Goal: Transaction & Acquisition: Purchase product/service

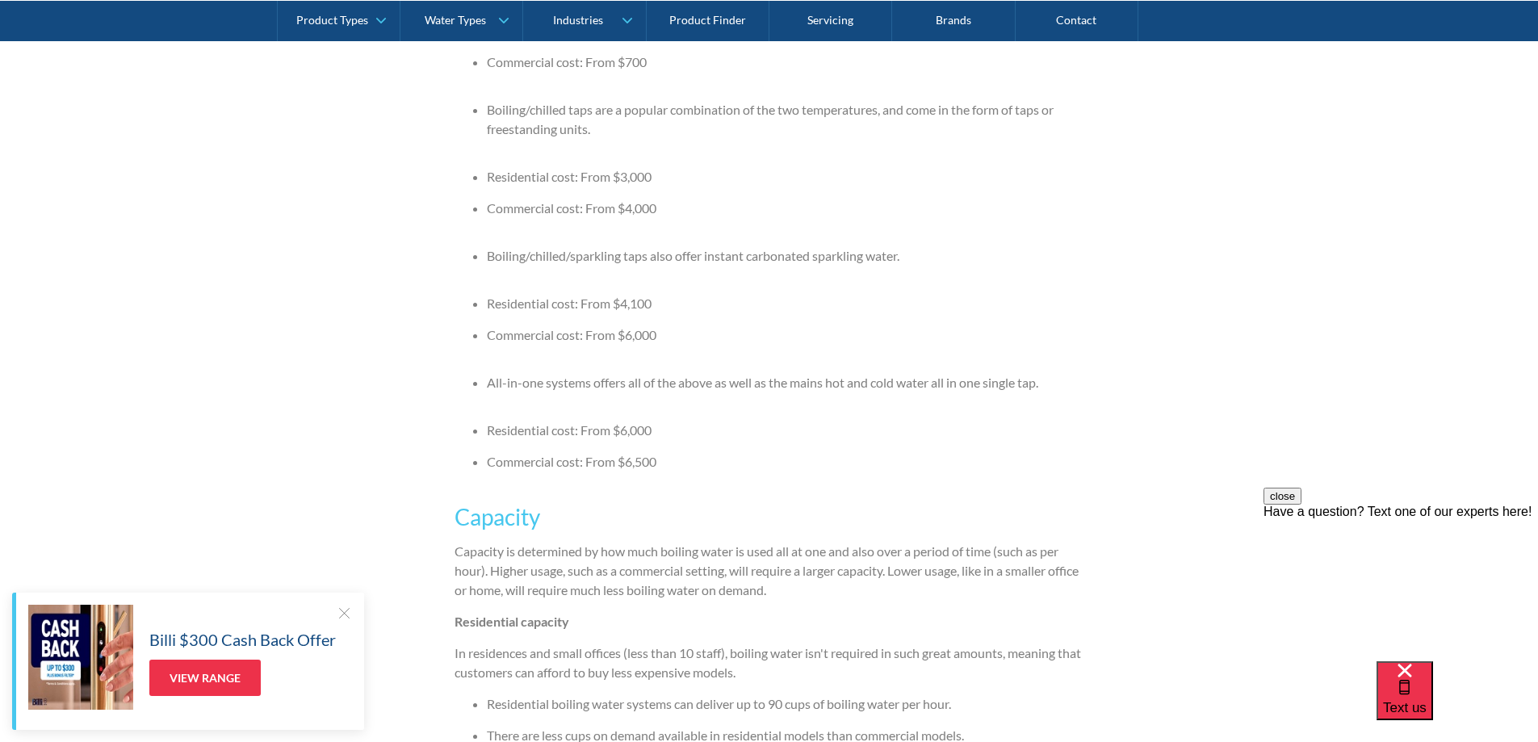
scroll to position [2180, 0]
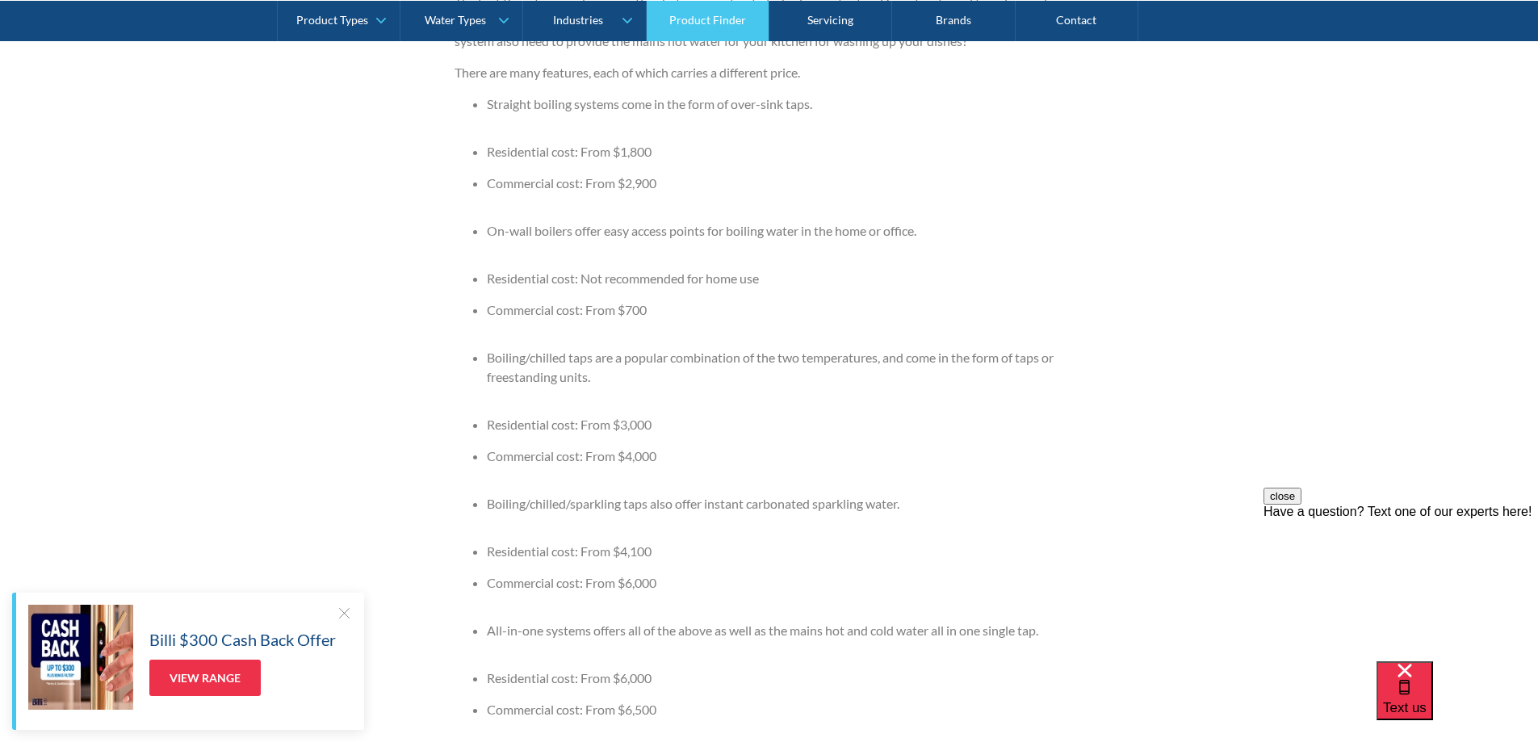
click at [706, 18] on link "Product Finder" at bounding box center [708, 20] width 123 height 40
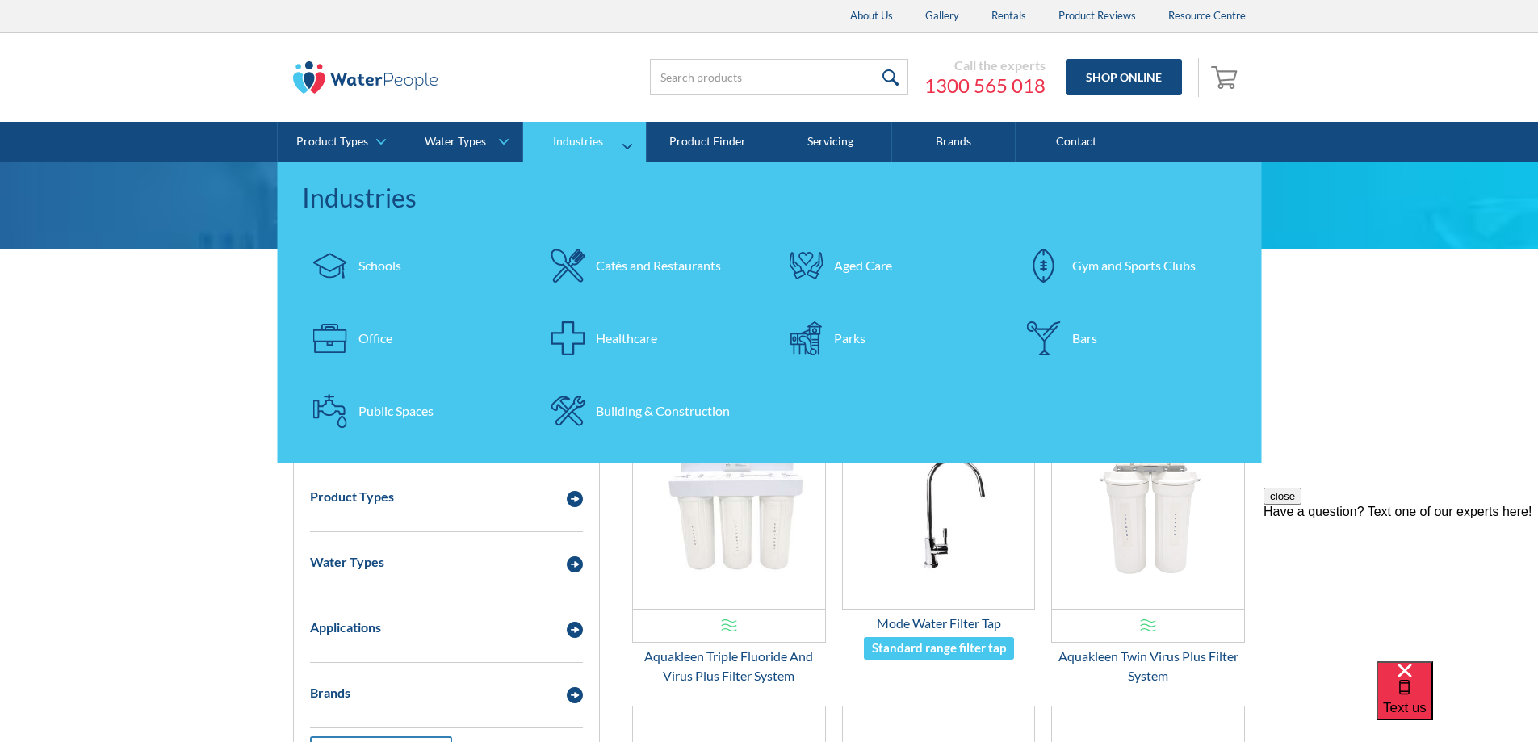
click at [379, 333] on div "Office" at bounding box center [375, 338] width 34 height 19
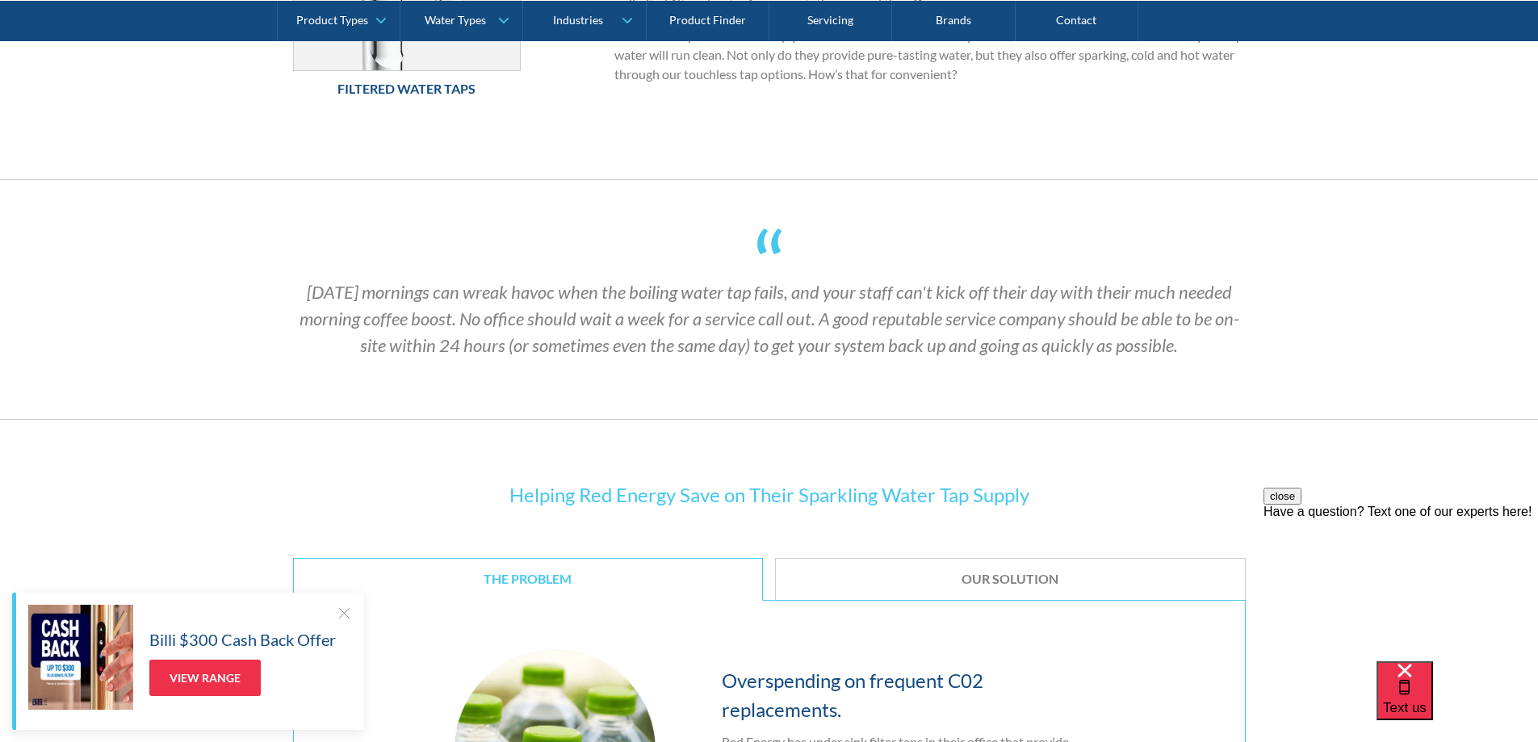
scroll to position [1130, 0]
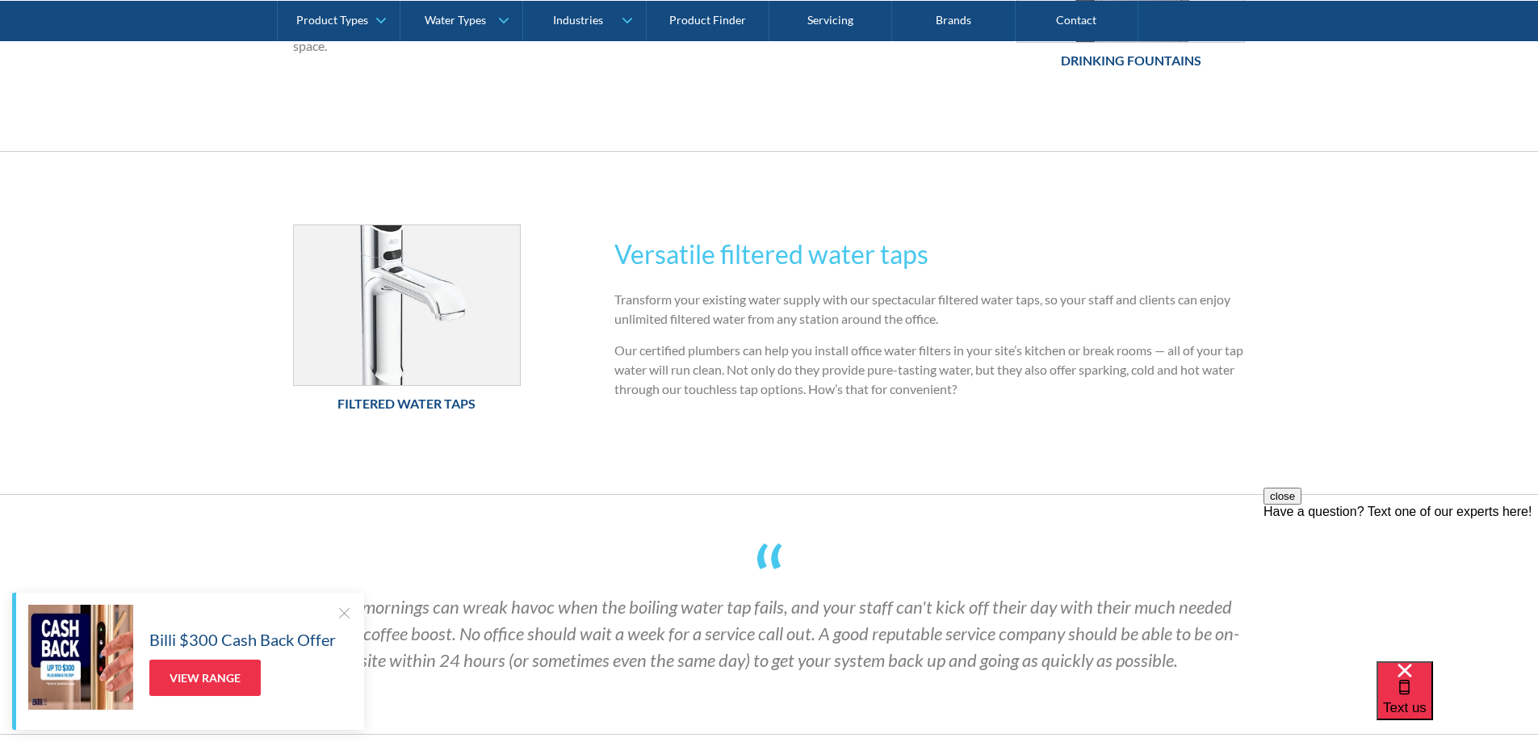
click at [421, 402] on h6 "Filtered Water Taps" at bounding box center [407, 403] width 228 height 19
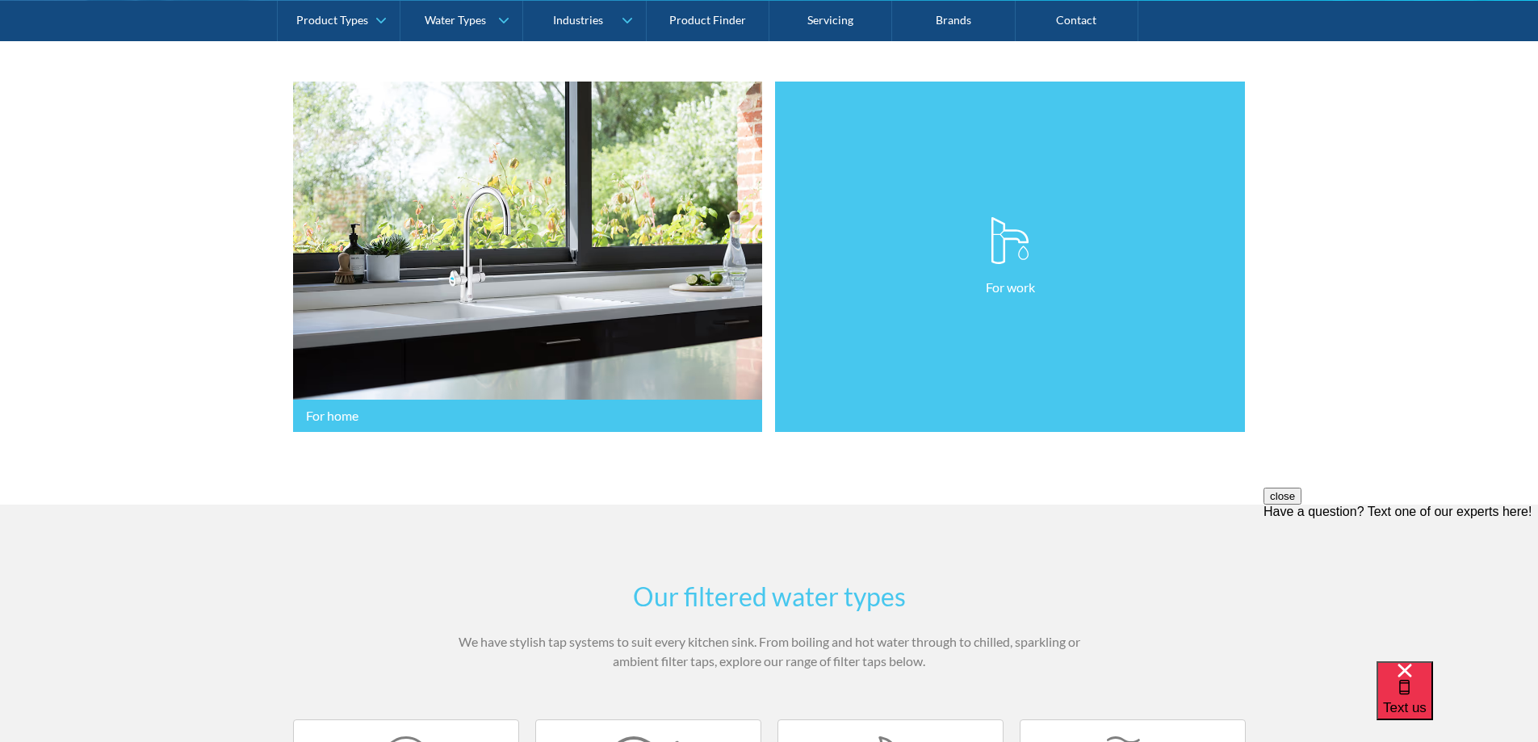
click at [817, 416] on link "For work" at bounding box center [1010, 257] width 470 height 351
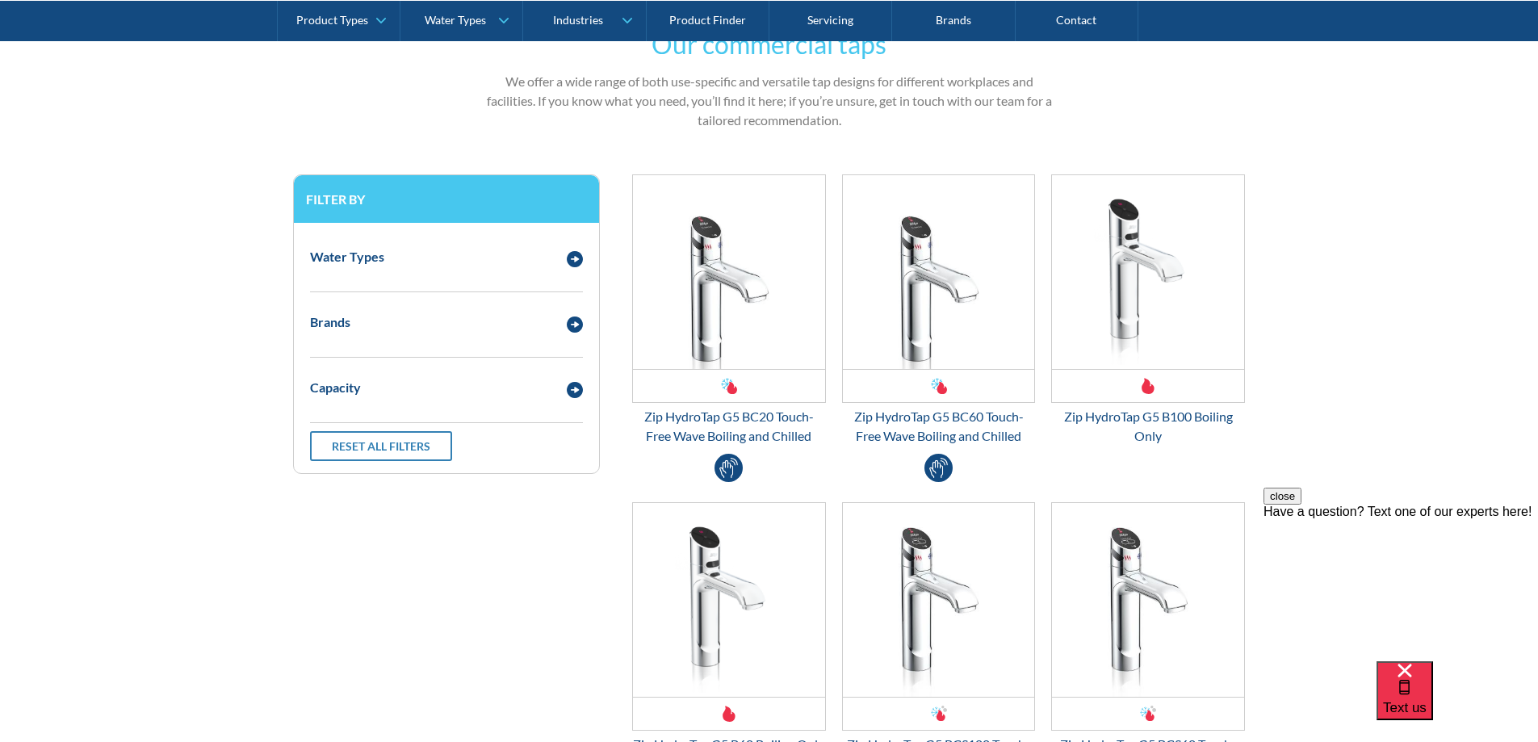
scroll to position [807, 0]
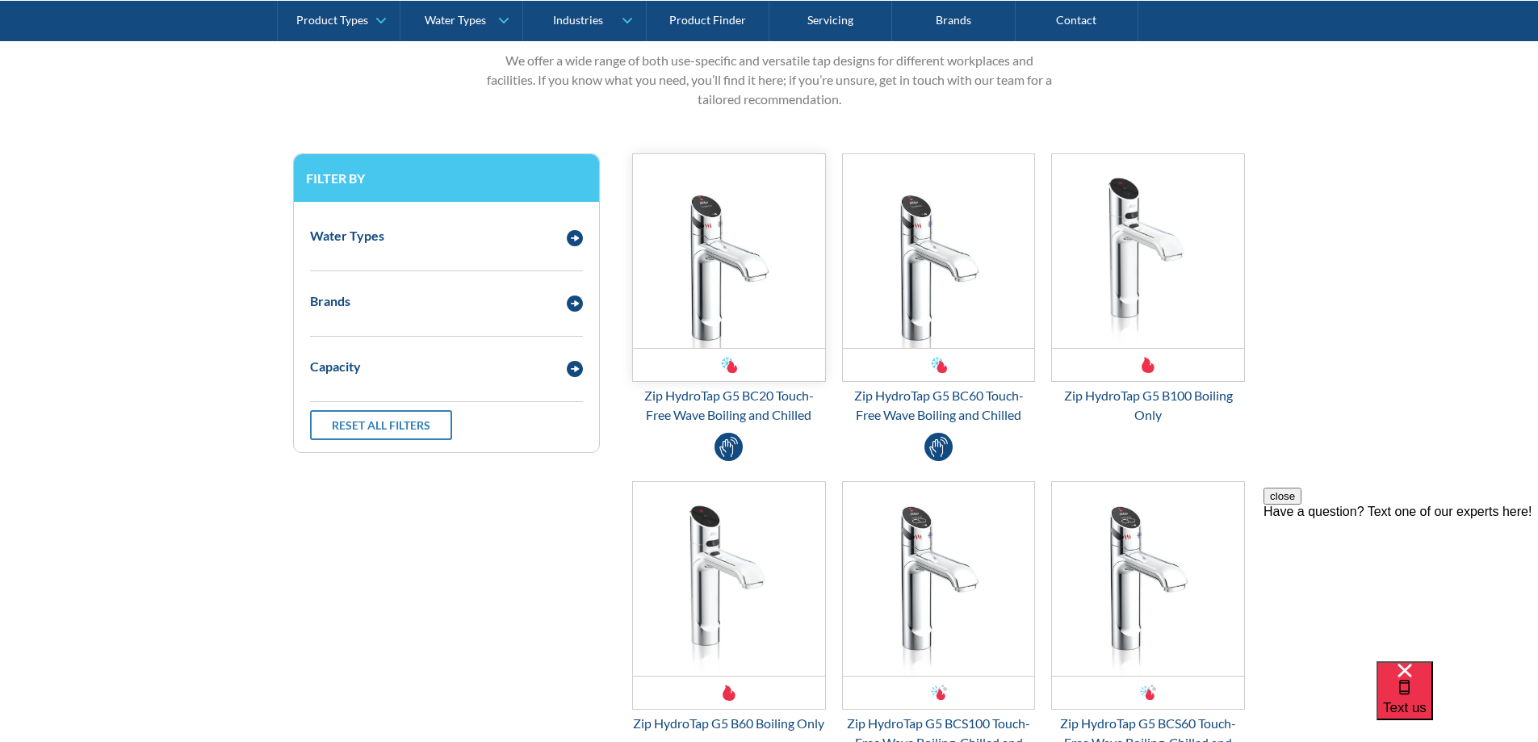
click at [750, 297] on img "Email Form 3" at bounding box center [729, 251] width 192 height 194
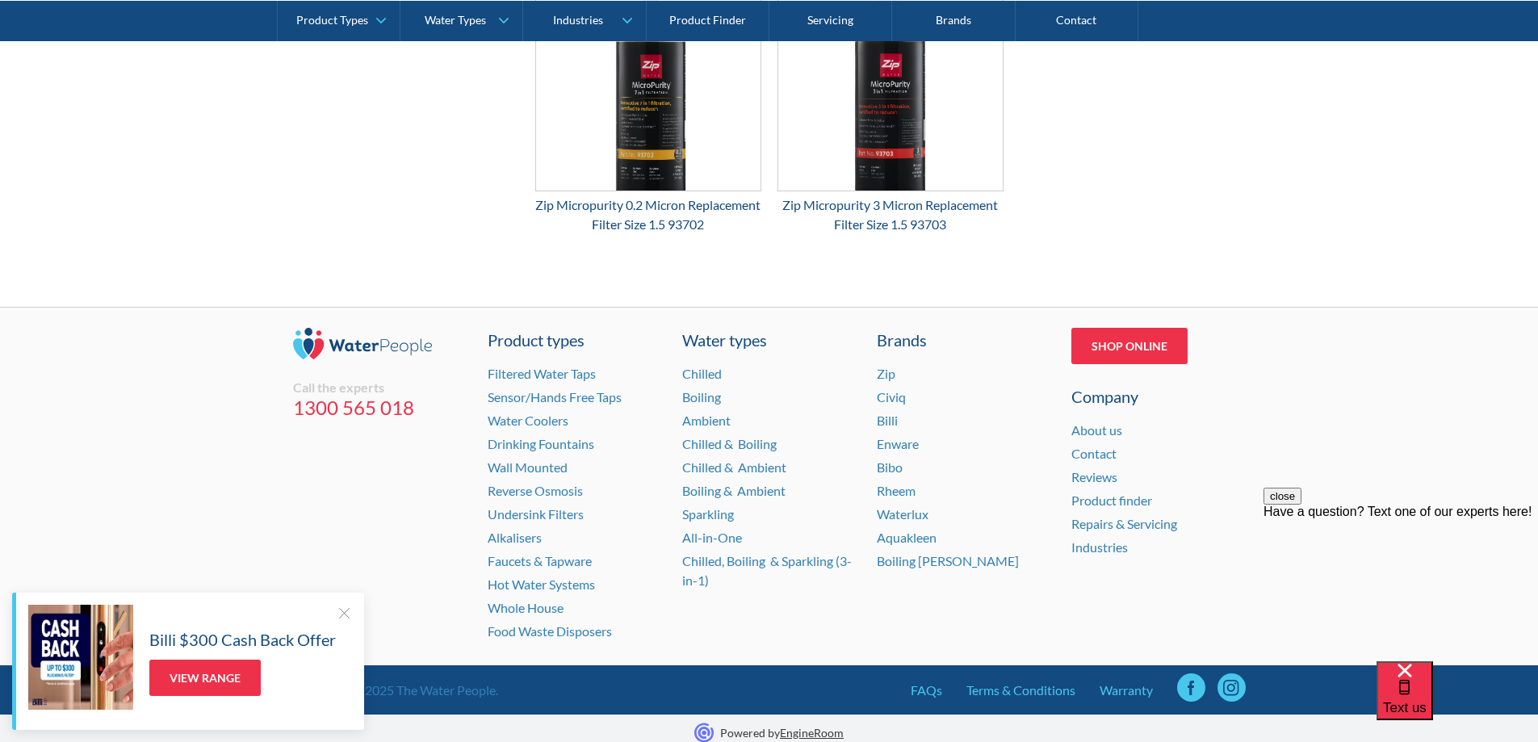
scroll to position [2374, 0]
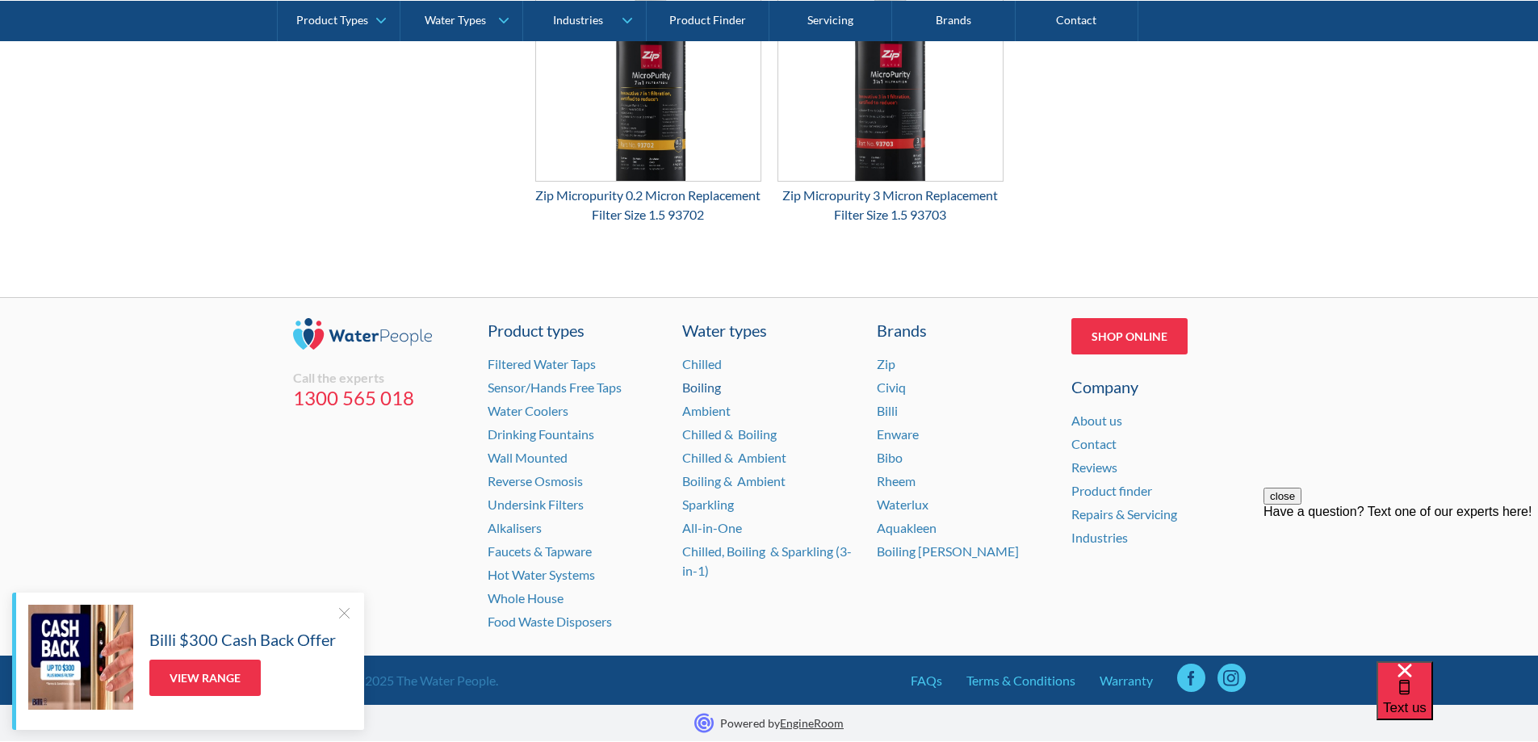
click at [706, 388] on link "Boiling" at bounding box center [701, 386] width 39 height 15
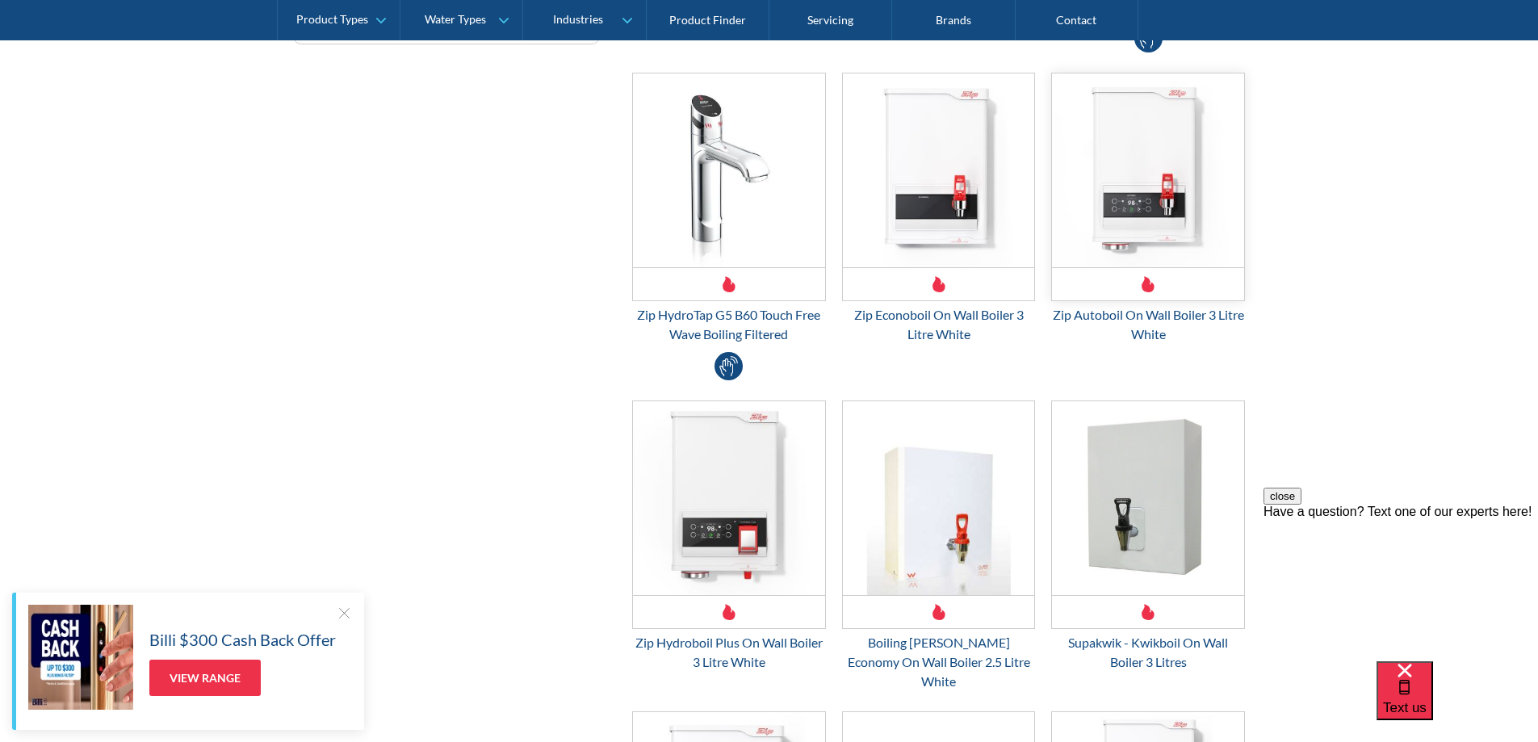
click at [1126, 216] on img "Email Form 3" at bounding box center [1148, 170] width 192 height 194
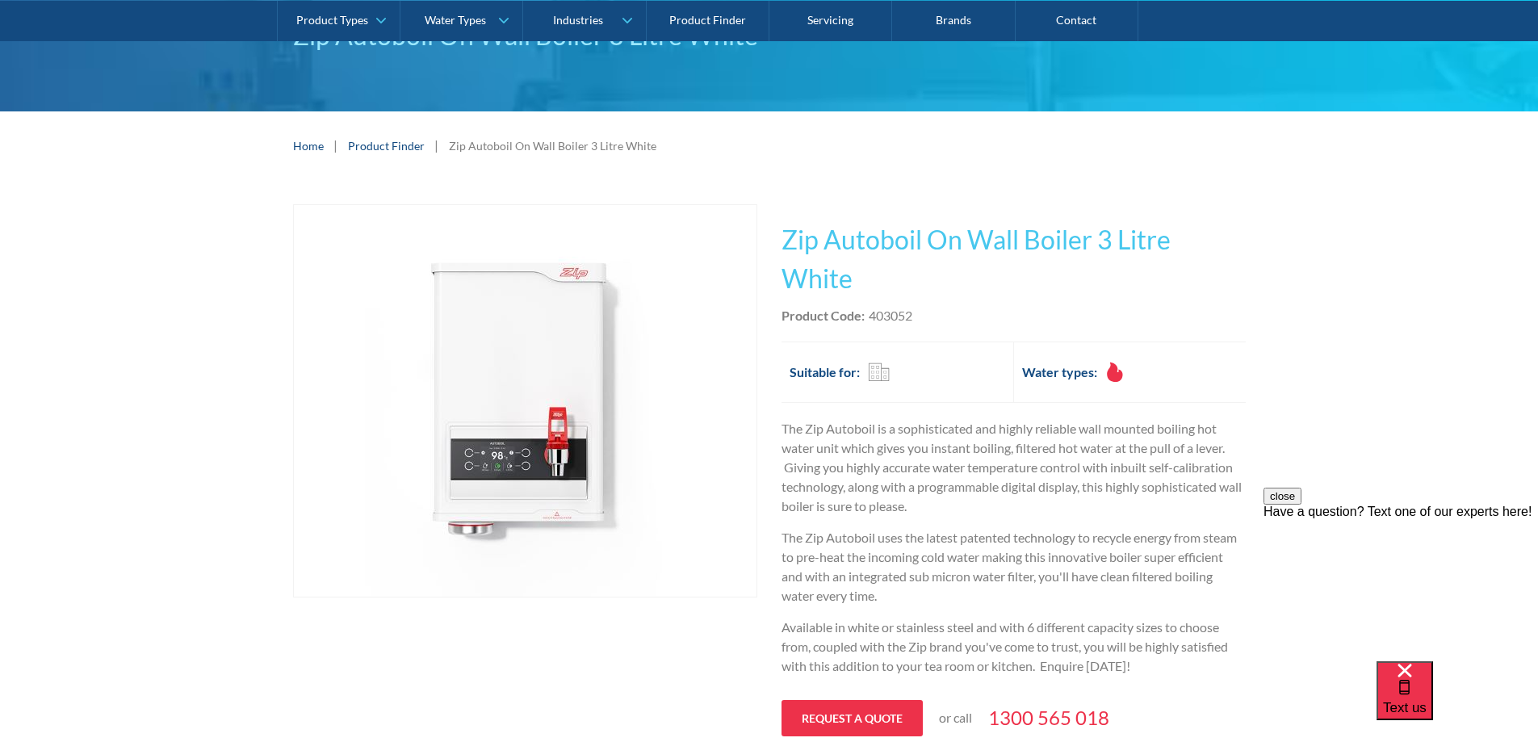
scroll to position [161, 0]
